Goal: Task Accomplishment & Management: Complete application form

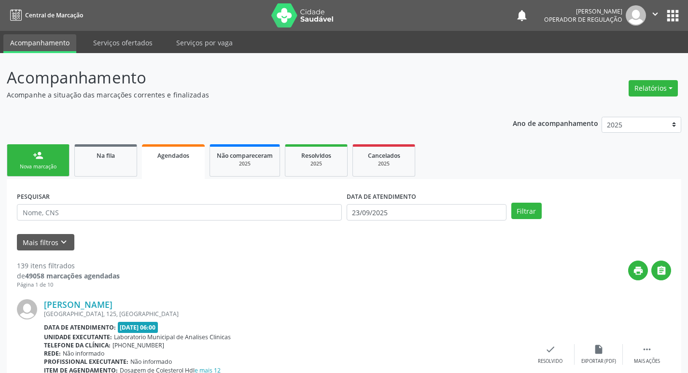
click at [61, 170] on div "Nova marcação" at bounding box center [38, 166] width 48 height 7
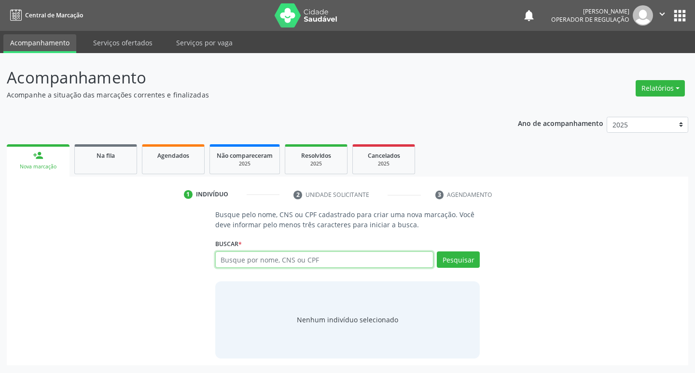
click at [319, 254] on input "text" at bounding box center [324, 259] width 219 height 16
type input "[PERSON_NAME]"
click at [412, 264] on input "[PERSON_NAME]" at bounding box center [324, 259] width 219 height 16
click at [419, 269] on div "[PERSON_NAME] por nome, CNS ou CPF Nenhum resultado encontrado para: " [PERSON_…" at bounding box center [347, 262] width 265 height 23
click at [426, 265] on input "[PERSON_NAME]" at bounding box center [324, 259] width 219 height 16
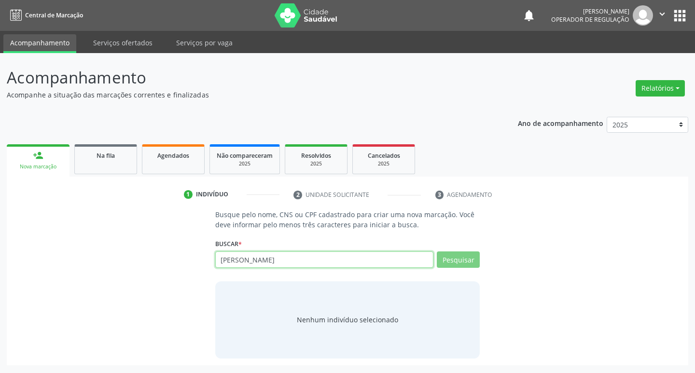
click at [367, 254] on input "[PERSON_NAME]" at bounding box center [324, 259] width 219 height 16
click at [683, 17] on button "apps" at bounding box center [679, 15] width 17 height 17
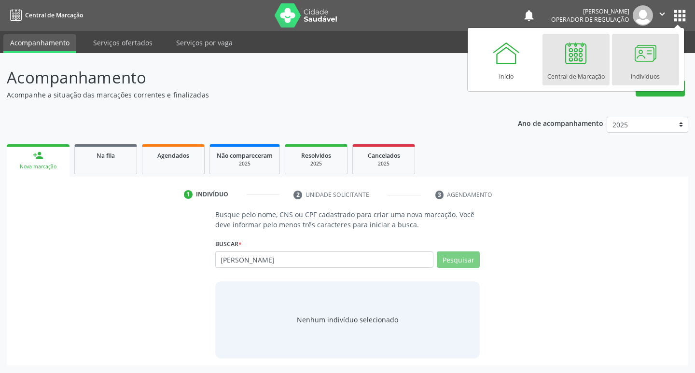
click at [646, 55] on div at bounding box center [645, 53] width 29 height 29
